Goal: Task Accomplishment & Management: Use online tool/utility

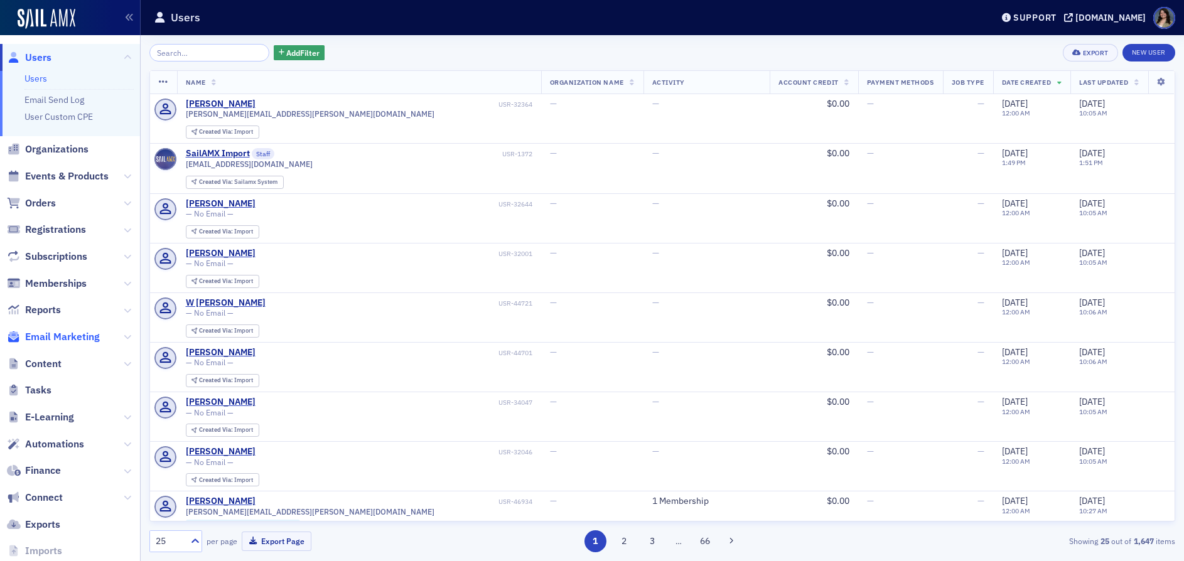
click at [53, 343] on span "Email Marketing" at bounding box center [62, 337] width 75 height 14
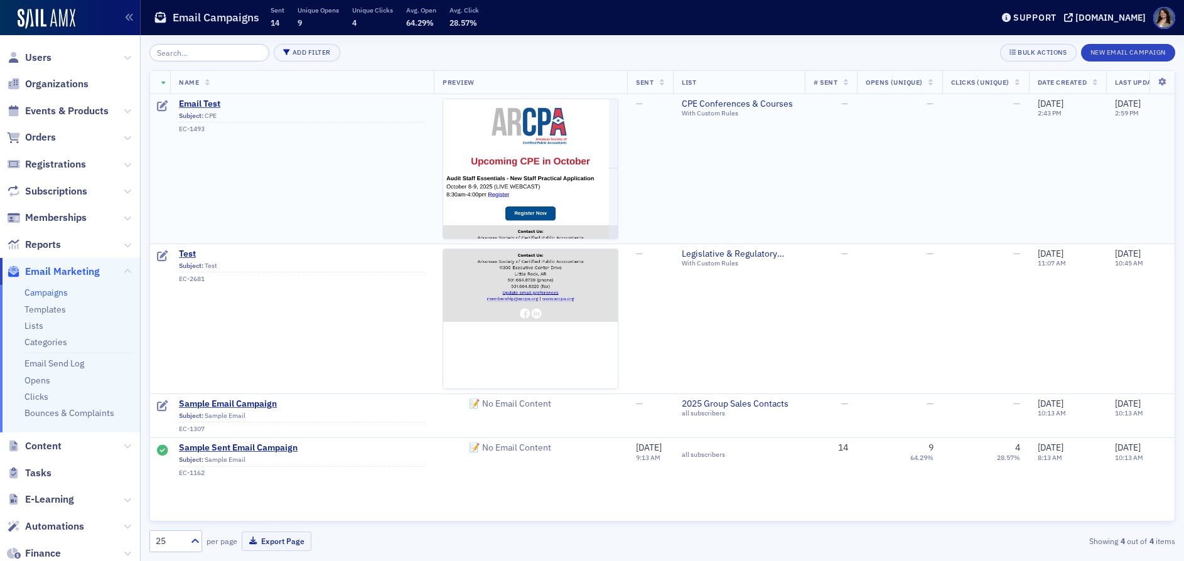
click at [205, 109] on span "Subject: CPE EC-1493" at bounding box center [302, 121] width 246 height 24
click at [204, 104] on span "Email Test" at bounding box center [302, 104] width 246 height 11
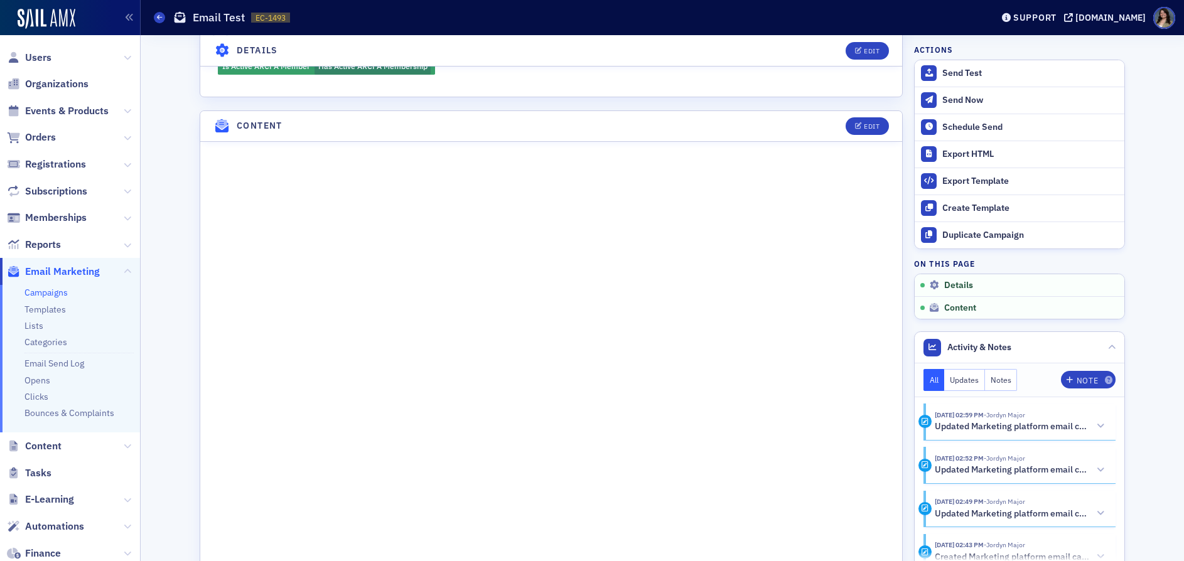
scroll to position [439, 0]
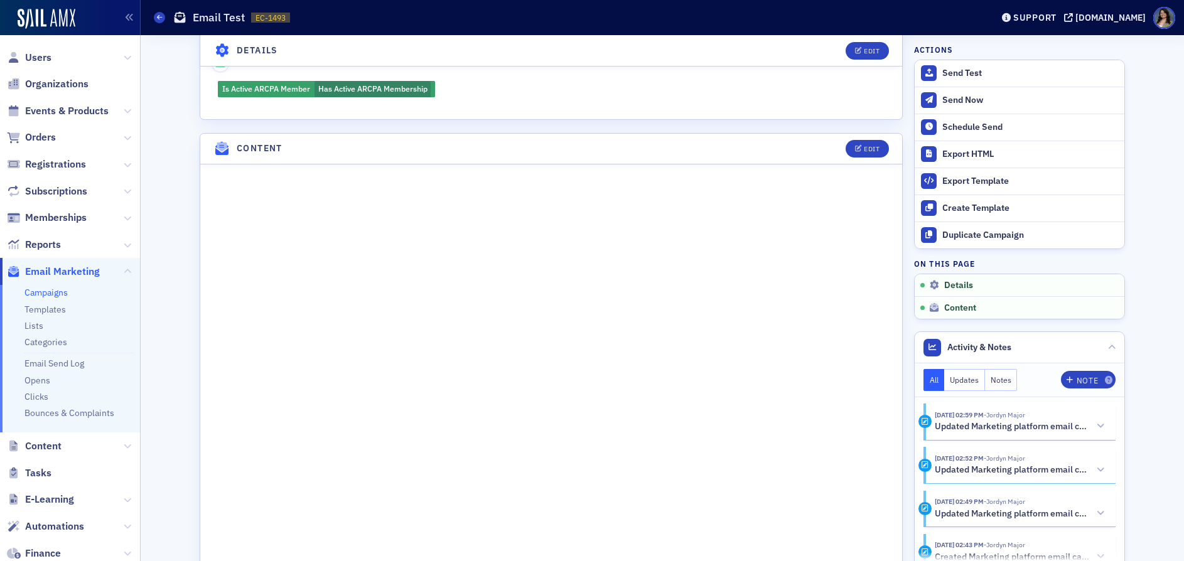
click at [857, 160] on header "Content Edit" at bounding box center [551, 149] width 702 height 31
click at [858, 152] on span "Edit" at bounding box center [867, 149] width 24 height 7
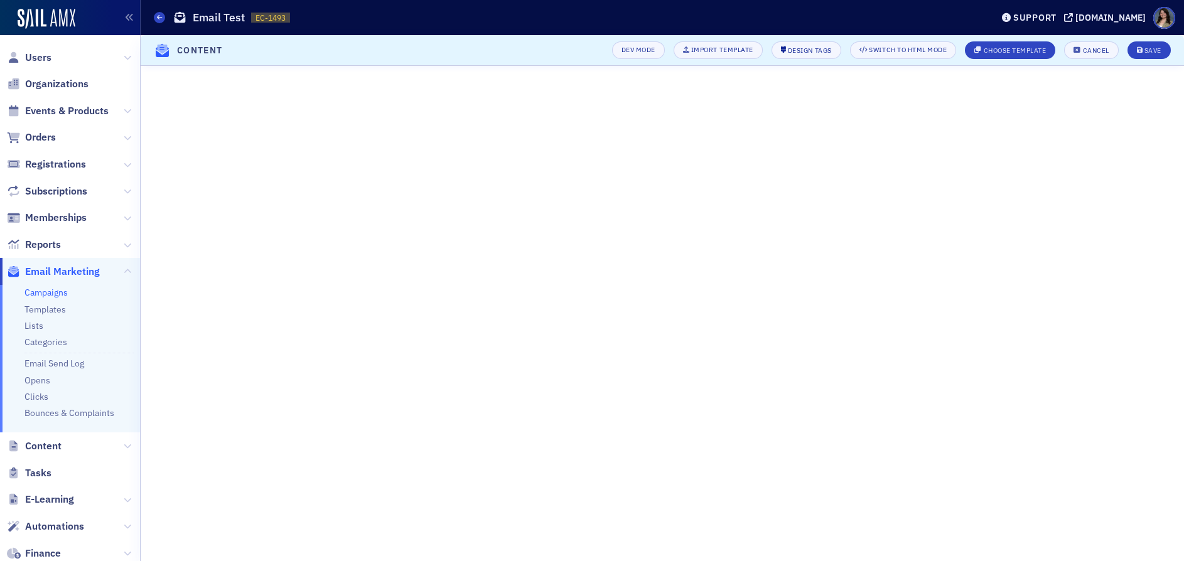
scroll to position [20, 0]
